Goal: Task Accomplishment & Management: Manage account settings

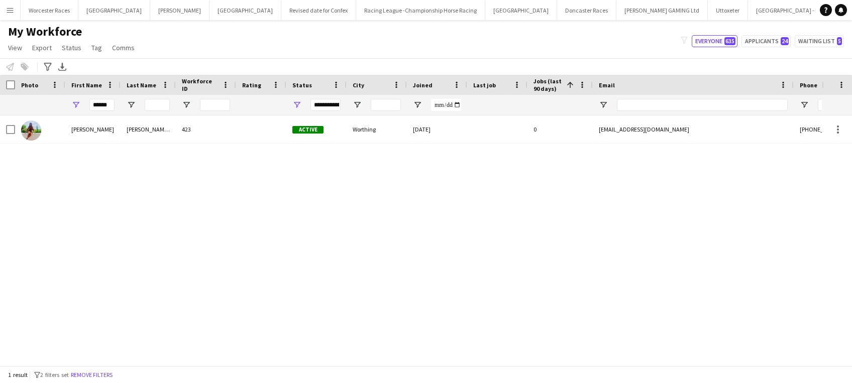
click at [13, 11] on app-icon "Menu" at bounding box center [10, 10] width 8 height 8
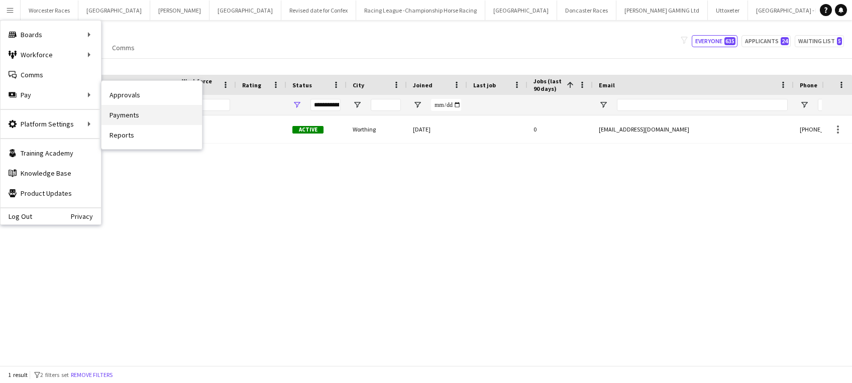
click at [123, 114] on link "Payments" at bounding box center [151, 115] width 100 height 20
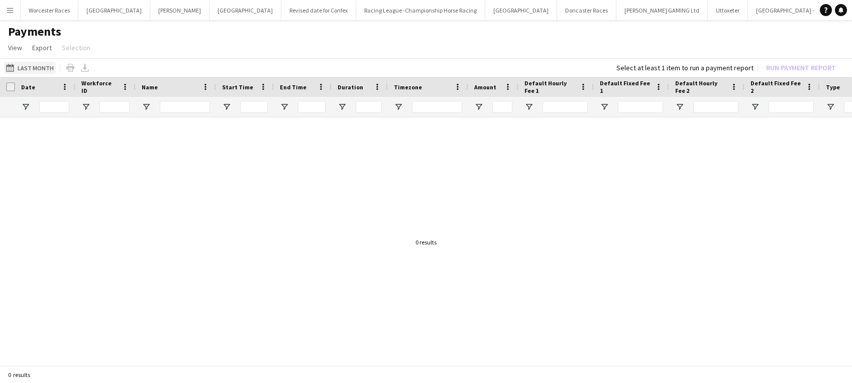
click at [9, 65] on app-icon "Last Month" at bounding box center [12, 68] width 12 height 8
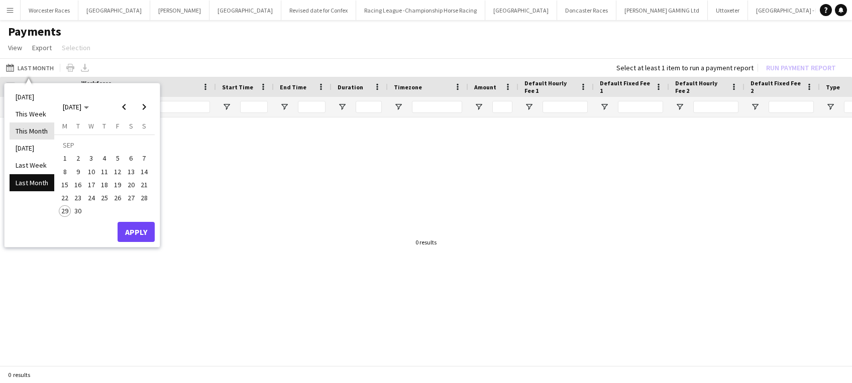
click at [24, 131] on li "This Month" at bounding box center [32, 131] width 45 height 17
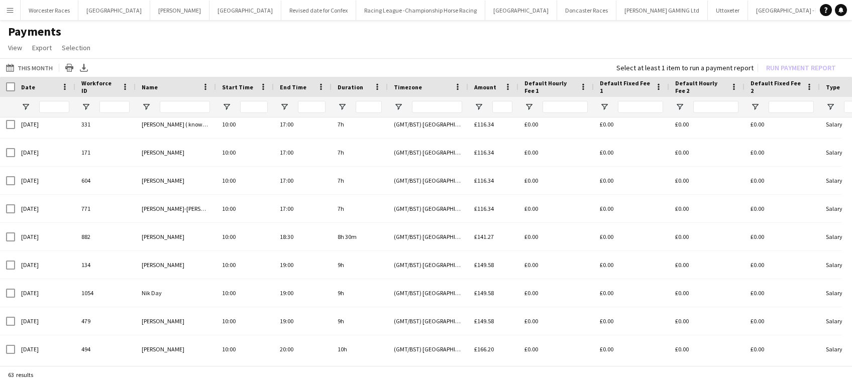
click at [12, 8] on app-icon "Menu" at bounding box center [10, 10] width 8 height 8
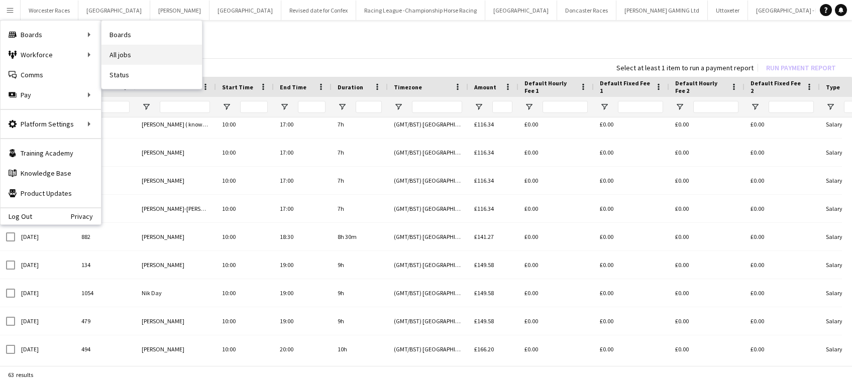
click at [125, 51] on link "All jobs" at bounding box center [151, 55] width 100 height 20
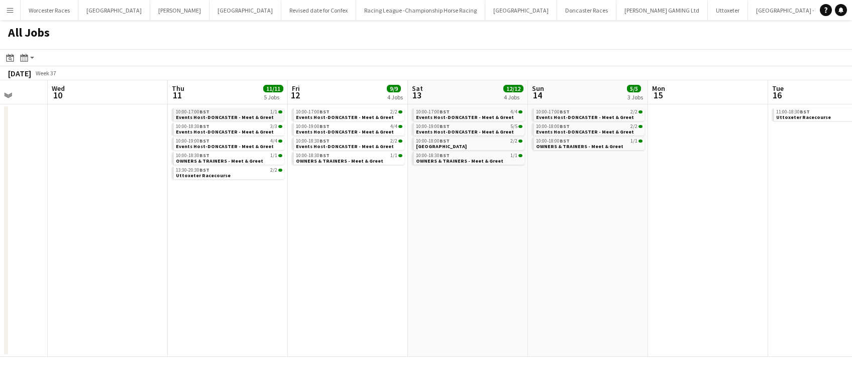
click at [185, 119] on span "Events Host-DONCASTER - Meet & Greet" at bounding box center [225, 117] width 98 height 7
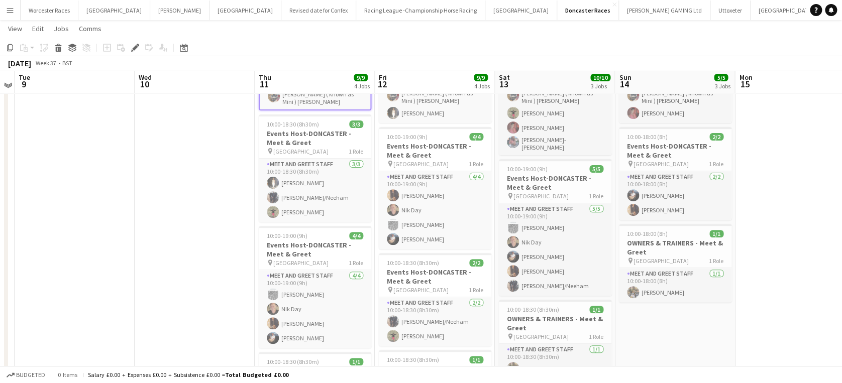
scroll to position [93, 0]
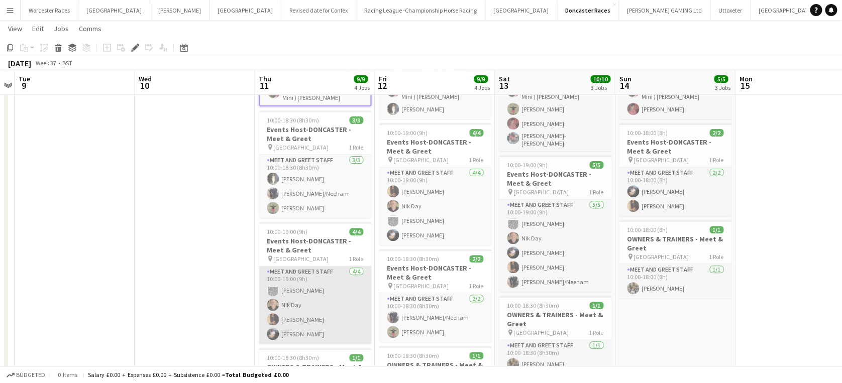
click at [306, 293] on app-card-role "Meet and Greet Staff [DATE] 10:00-19:00 (9h) [PERSON_NAME] Nik Day [PERSON_NAME…" at bounding box center [315, 305] width 113 height 78
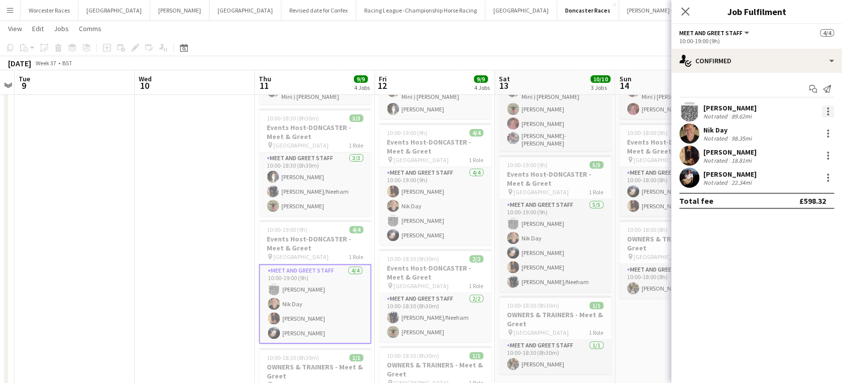
click at [828, 109] on div at bounding box center [828, 109] width 2 height 2
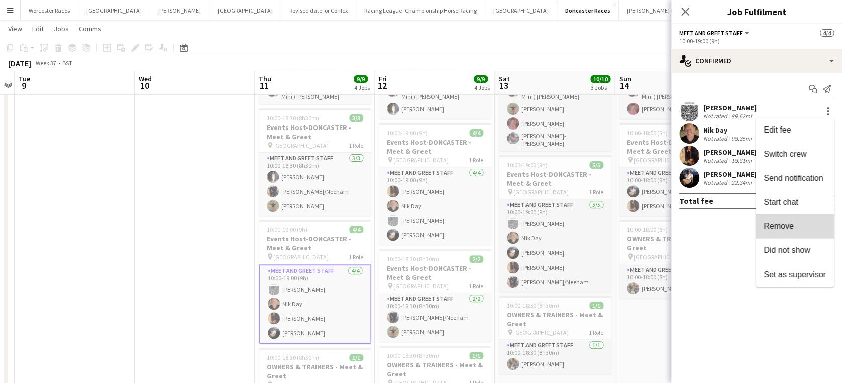
click at [789, 222] on span "Remove" at bounding box center [779, 226] width 30 height 9
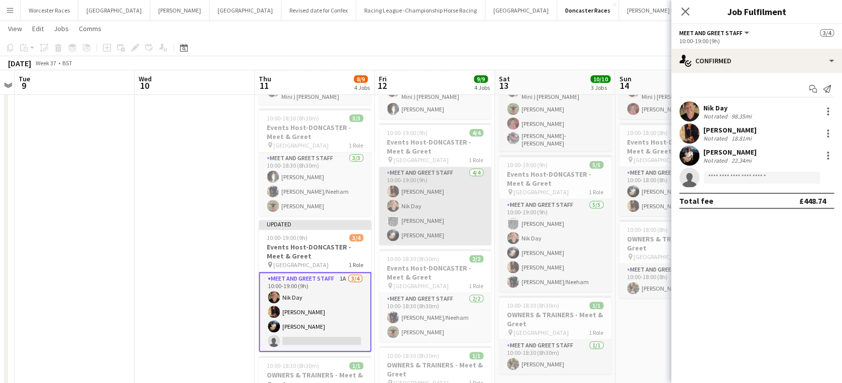
click at [451, 214] on app-card-role "Meet and Greet Staff [DATE] 10:00-19:00 (9h) [PERSON_NAME] Nik Day [PERSON_NAME…" at bounding box center [435, 206] width 113 height 78
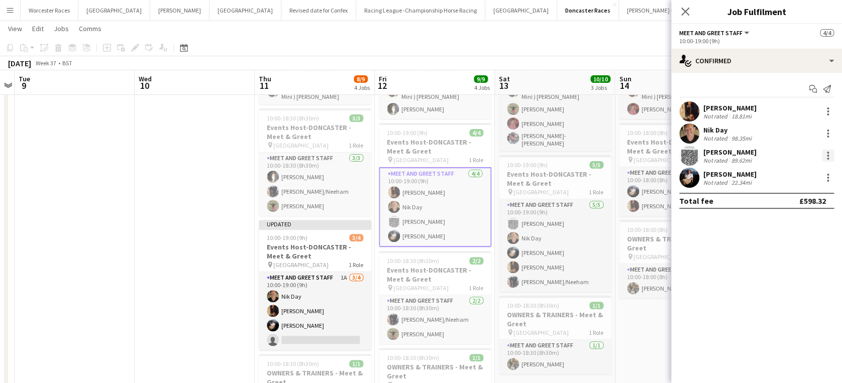
click at [826, 154] on div at bounding box center [828, 156] width 12 height 12
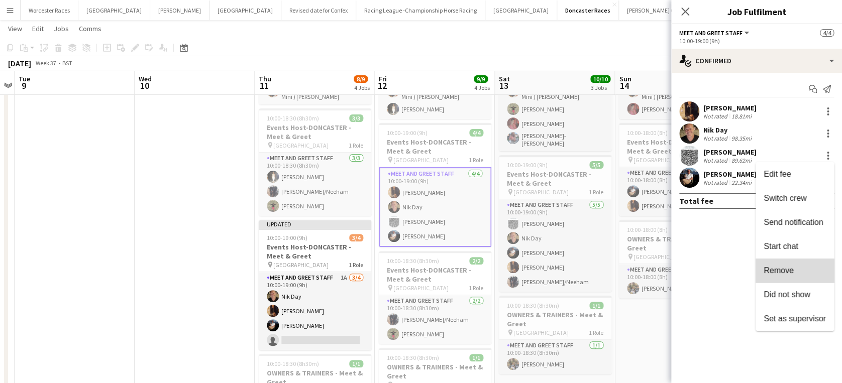
click at [796, 269] on span "Remove" at bounding box center [795, 270] width 62 height 9
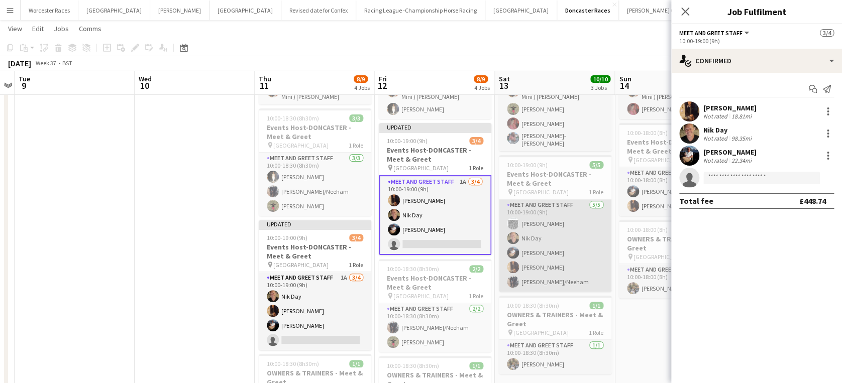
click at [565, 247] on app-card-role "Meet and Greet Staff [DATE] 10:00-19:00 (9h) [PERSON_NAME] Nik Day [PERSON_NAME…" at bounding box center [555, 245] width 113 height 92
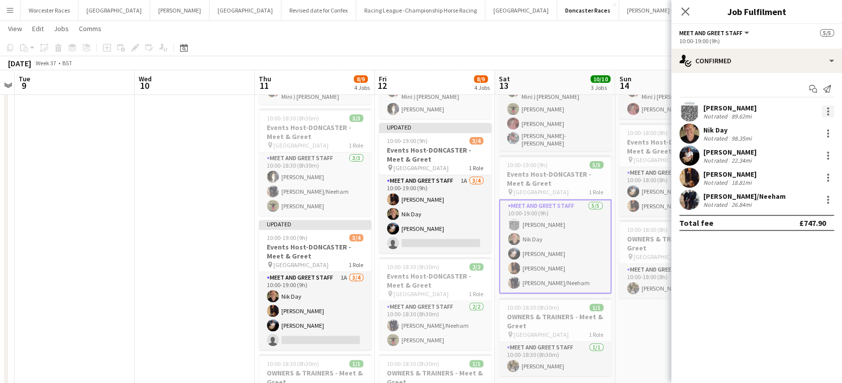
click at [828, 109] on div at bounding box center [828, 109] width 2 height 2
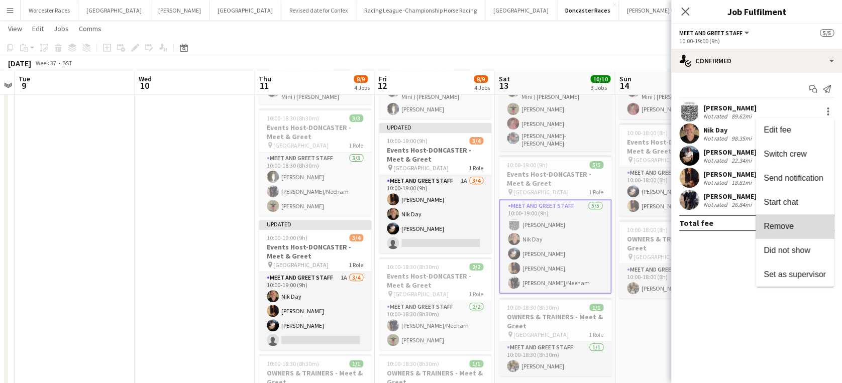
click at [795, 227] on span "Remove" at bounding box center [795, 226] width 62 height 9
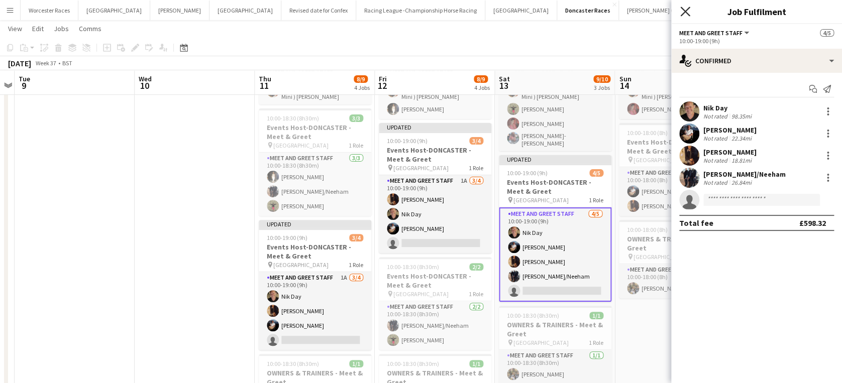
click at [688, 13] on icon "Close pop-in" at bounding box center [685, 12] width 10 height 10
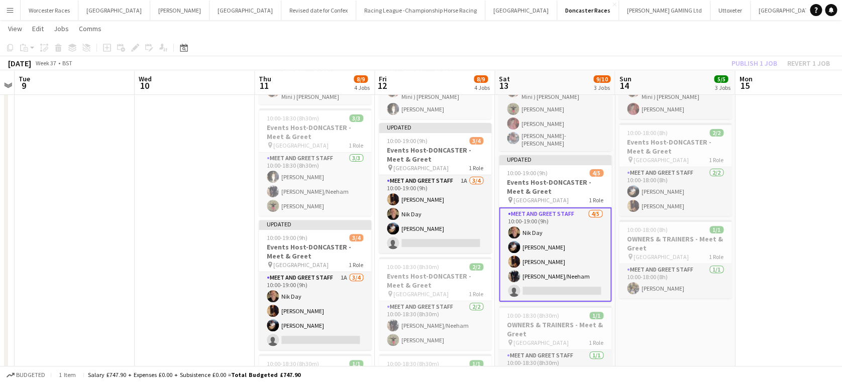
click at [760, 62] on div "Publish 1 job Revert 1 job" at bounding box center [780, 63] width 123 height 13
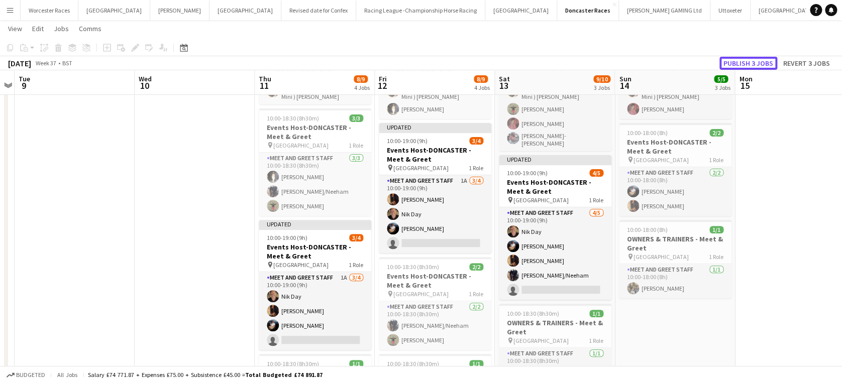
click at [760, 62] on button "Publish 3 jobs" at bounding box center [748, 63] width 58 height 13
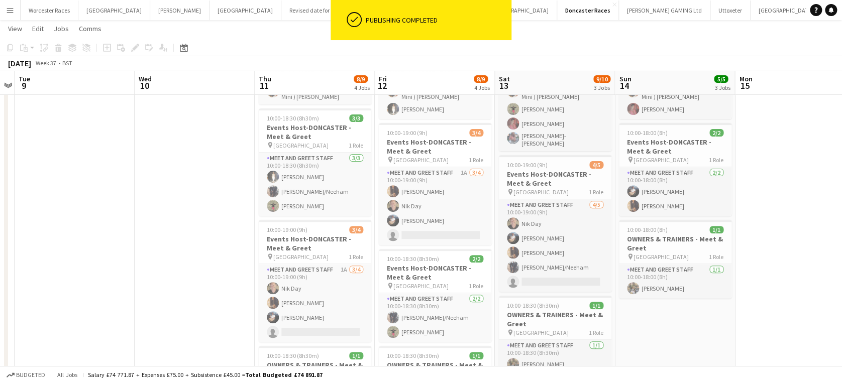
click at [11, 9] on app-icon "Menu" at bounding box center [10, 10] width 8 height 8
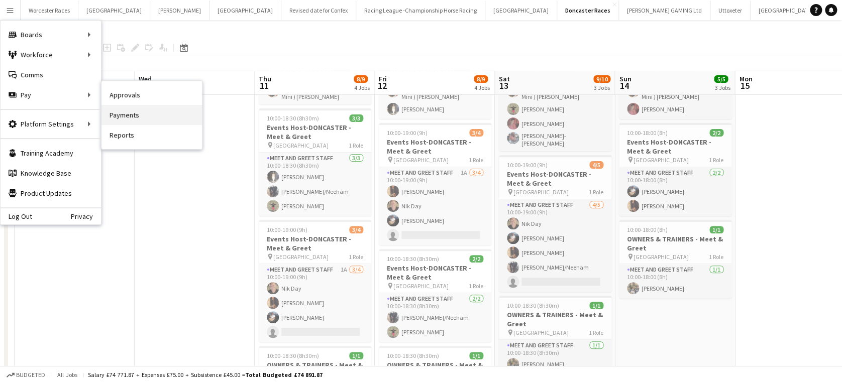
click at [125, 111] on link "Payments" at bounding box center [151, 115] width 100 height 20
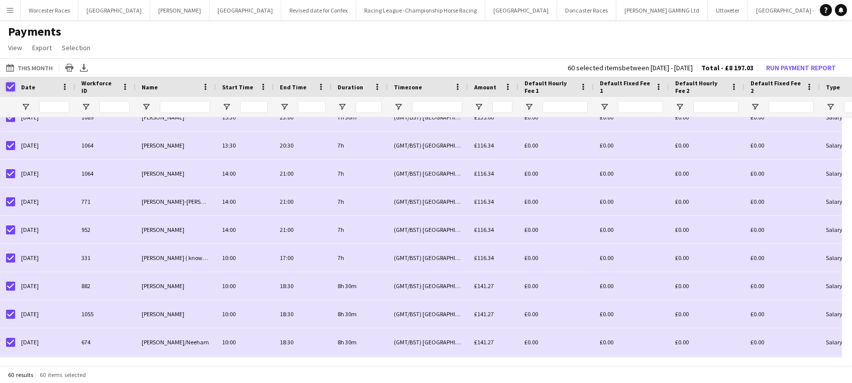
scroll to position [162, 0]
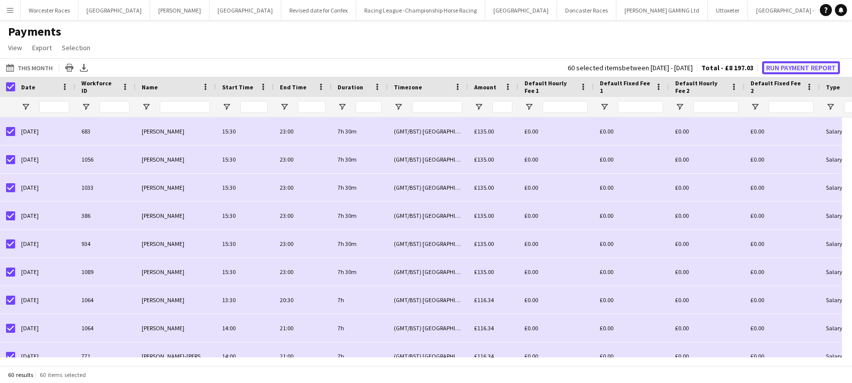
click at [788, 64] on button "Run Payment Report" at bounding box center [801, 67] width 78 height 13
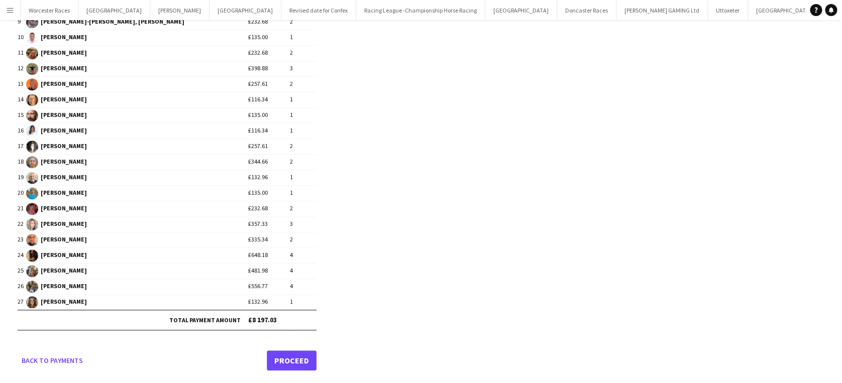
click at [295, 354] on link "Proceed" at bounding box center [292, 361] width 50 height 20
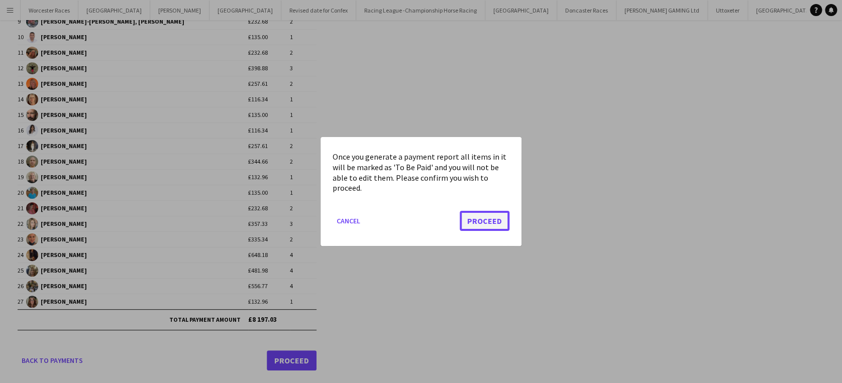
click at [487, 217] on button "Proceed" at bounding box center [485, 221] width 50 height 20
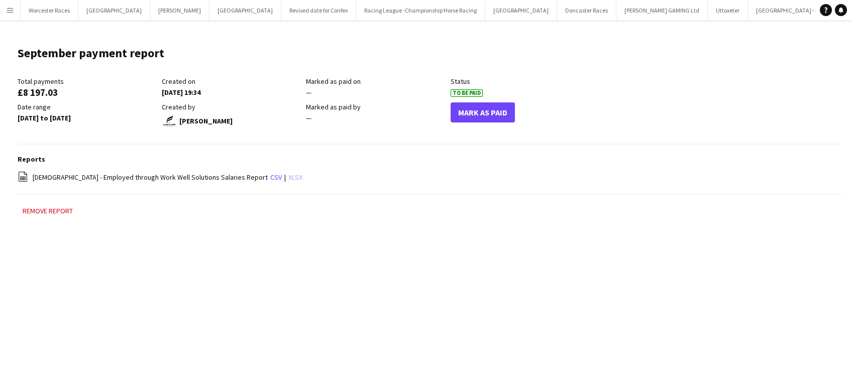
click at [288, 176] on link "xlsx" at bounding box center [295, 177] width 14 height 9
